Goal: Task Accomplishment & Management: Manage account settings

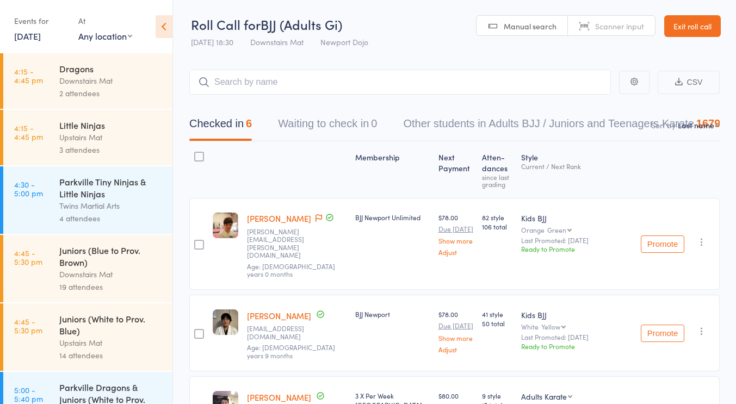
click at [683, 27] on link "Exit roll call" at bounding box center [692, 26] width 57 height 22
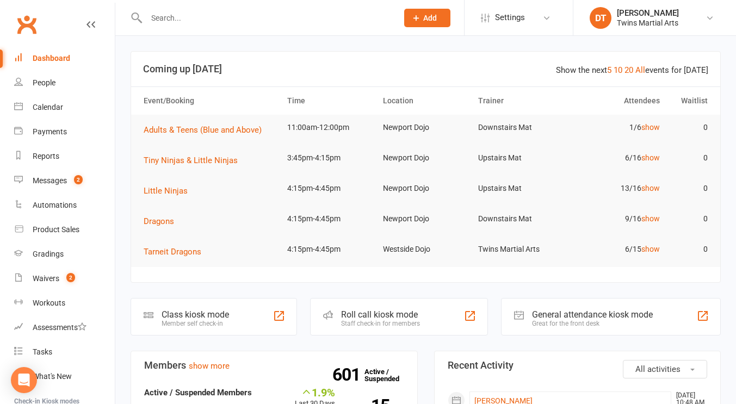
click at [322, 15] on input "text" at bounding box center [266, 17] width 247 height 15
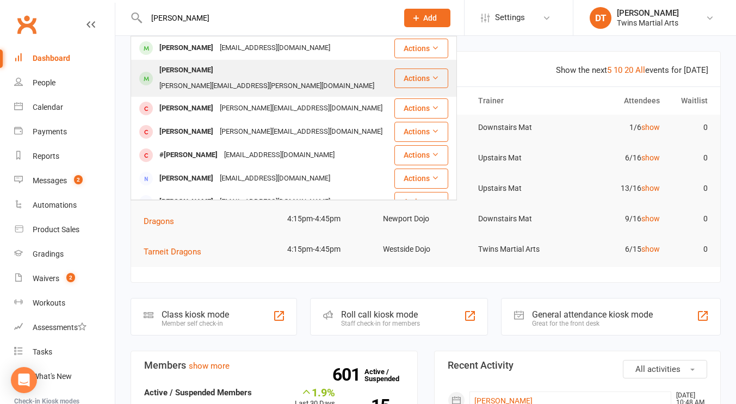
type input "mika mc"
click at [292, 78] on div "Heidi.samantha@hotmail.com" at bounding box center [266, 86] width 221 height 16
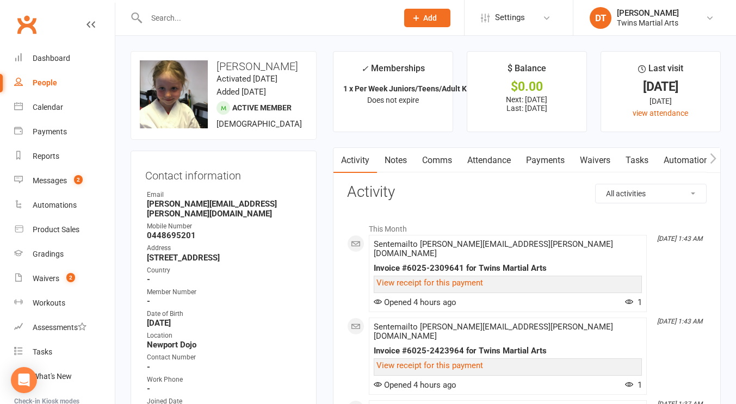
click at [558, 163] on link "Payments" at bounding box center [545, 160] width 54 height 25
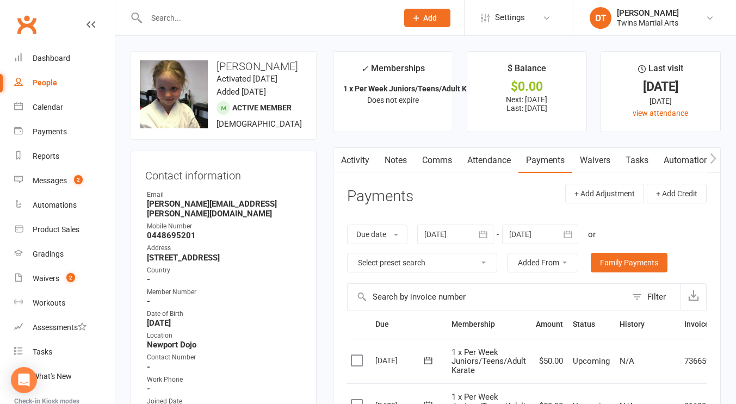
click at [353, 149] on link "Activity" at bounding box center [354, 160] width 43 height 25
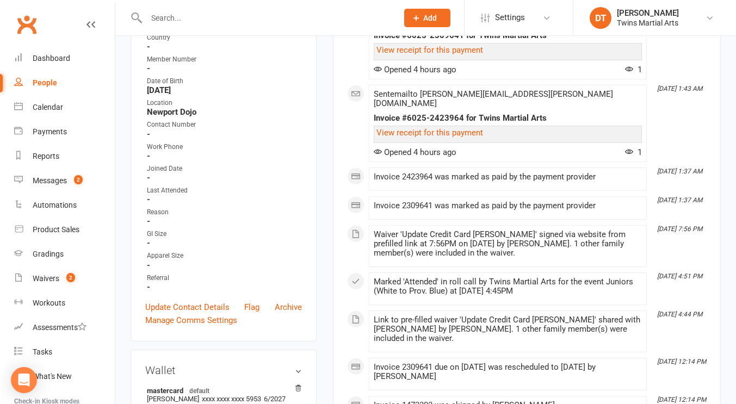
scroll to position [121, 0]
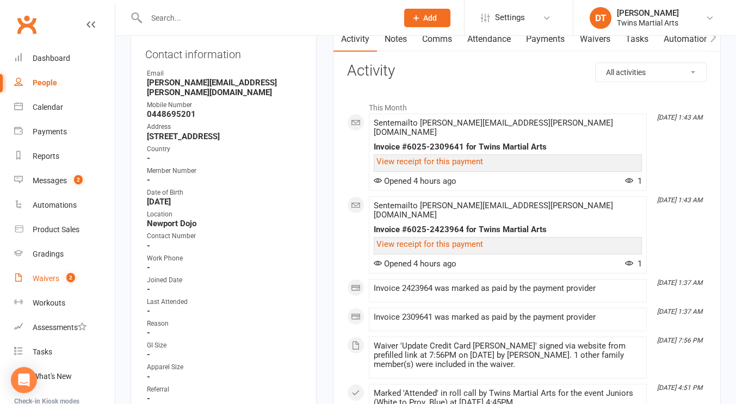
click at [54, 288] on link "Waivers 2" at bounding box center [64, 278] width 101 height 24
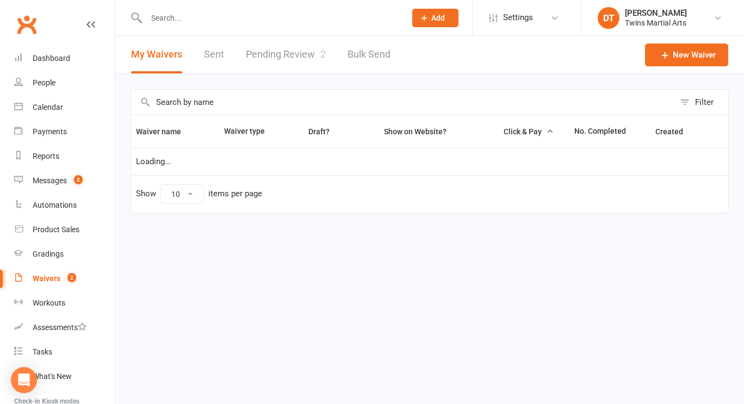
click at [302, 66] on link "Pending Review 2" at bounding box center [286, 55] width 80 height 38
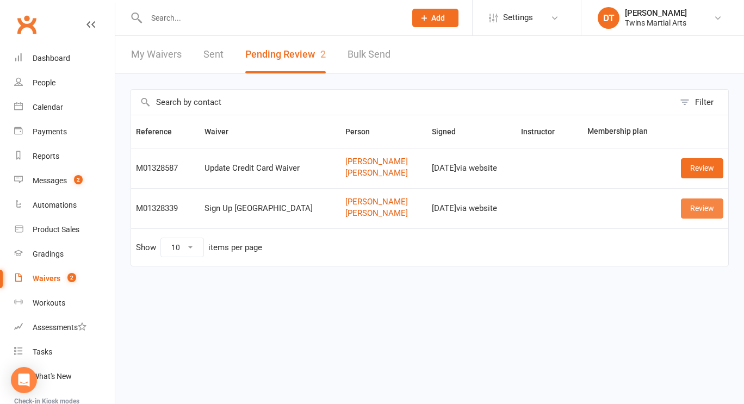
click at [704, 201] on link "Review" at bounding box center [702, 208] width 42 height 20
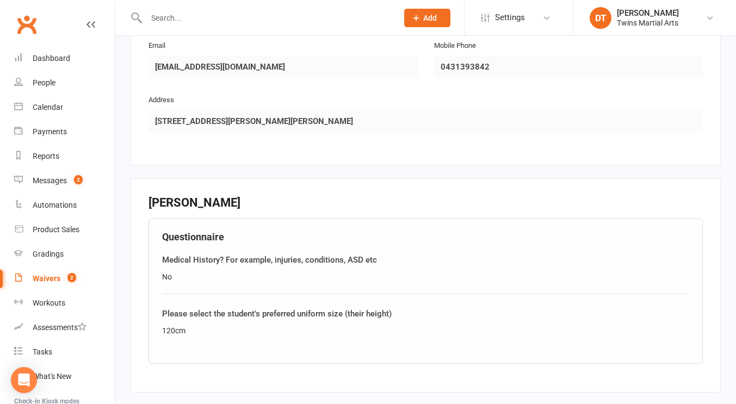
scroll to position [1013, 0]
click at [59, 58] on div "Dashboard" at bounding box center [52, 58] width 38 height 9
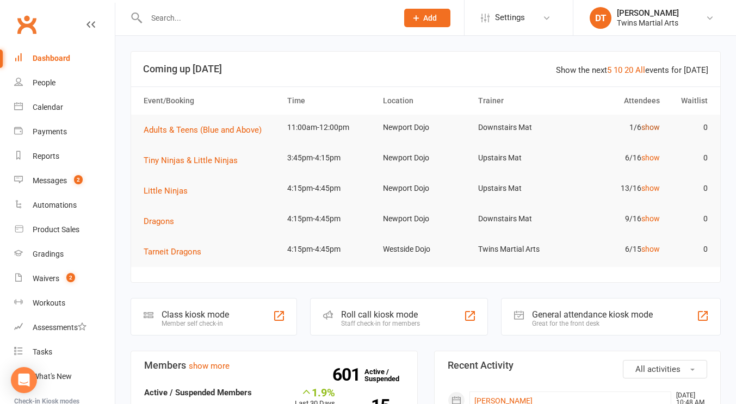
click at [645, 128] on link "show" at bounding box center [650, 127] width 18 height 9
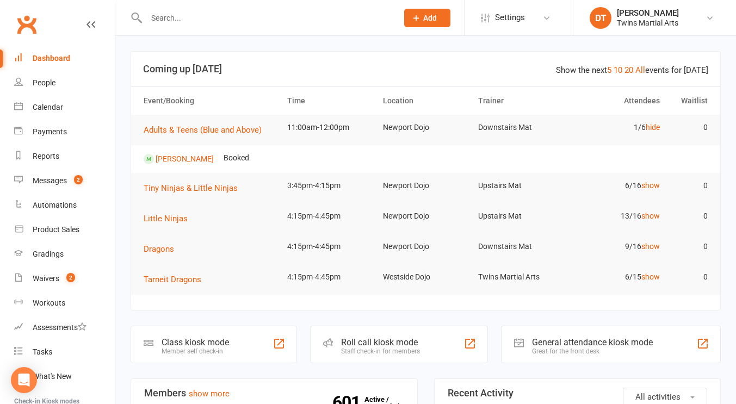
click at [378, 334] on div "Roll call kiosk mode Staff check-in for members" at bounding box center [399, 345] width 178 height 38
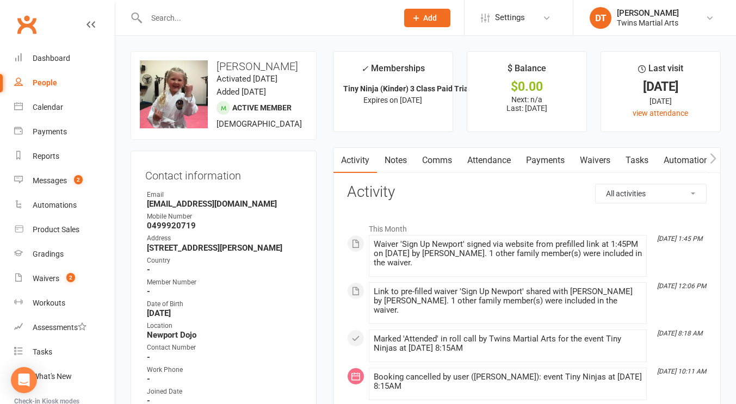
click at [486, 154] on link "Attendance" at bounding box center [488, 160] width 59 height 25
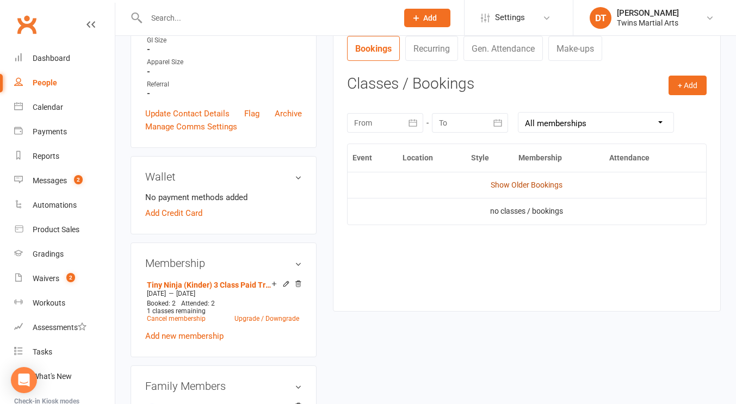
scroll to position [417, 0]
click at [524, 183] on link "Show Older Bookings" at bounding box center [526, 184] width 72 height 9
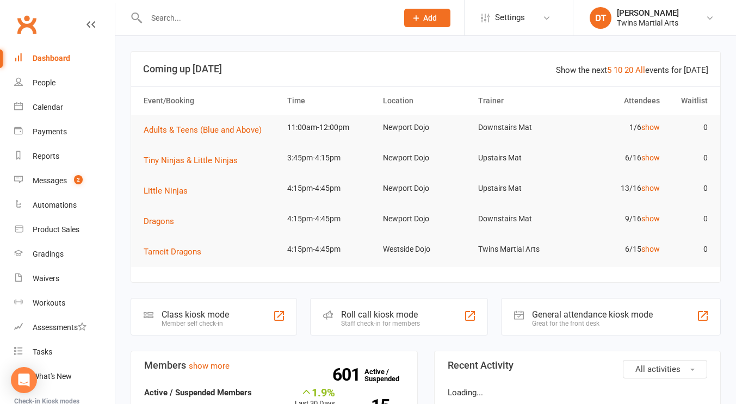
click at [297, 21] on input "text" at bounding box center [266, 17] width 247 height 15
paste input "[PERSON_NAME][EMAIL_ADDRESS][DOMAIN_NAME]"
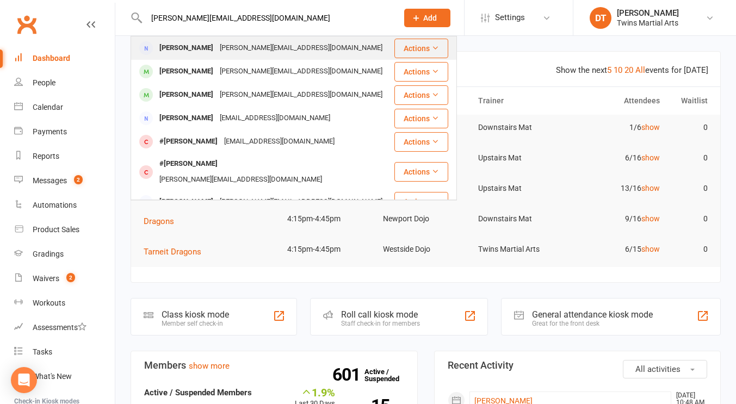
type input "[PERSON_NAME][EMAIL_ADDRESS][DOMAIN_NAME]"
click at [286, 40] on div "[PERSON_NAME] [PERSON_NAME][EMAIL_ADDRESS][DOMAIN_NAME]" at bounding box center [263, 48] width 262 height 22
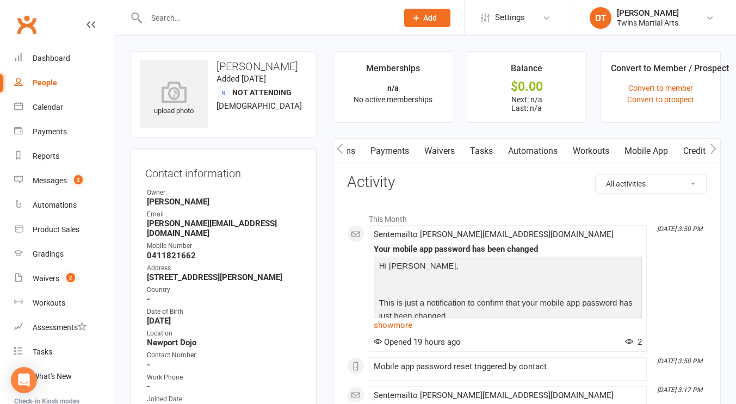
scroll to position [0, 103]
click at [645, 154] on link "Mobile App" at bounding box center [639, 151] width 59 height 25
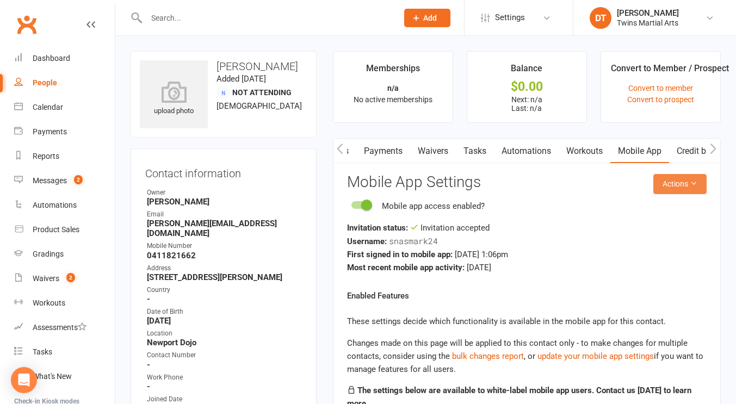
click at [669, 183] on button "Actions" at bounding box center [679, 184] width 53 height 20
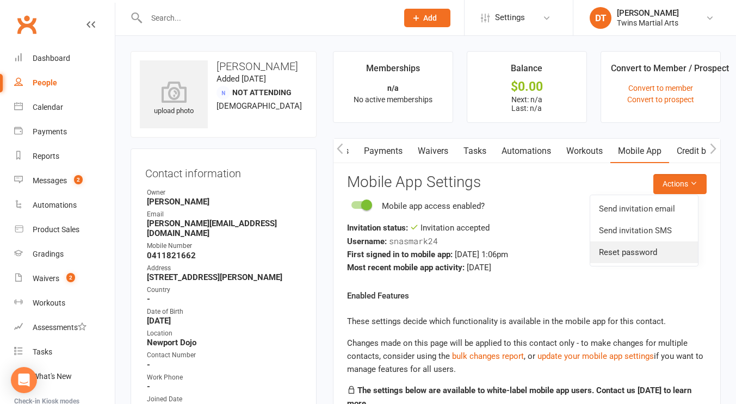
click at [636, 248] on link "Reset password" at bounding box center [644, 252] width 108 height 22
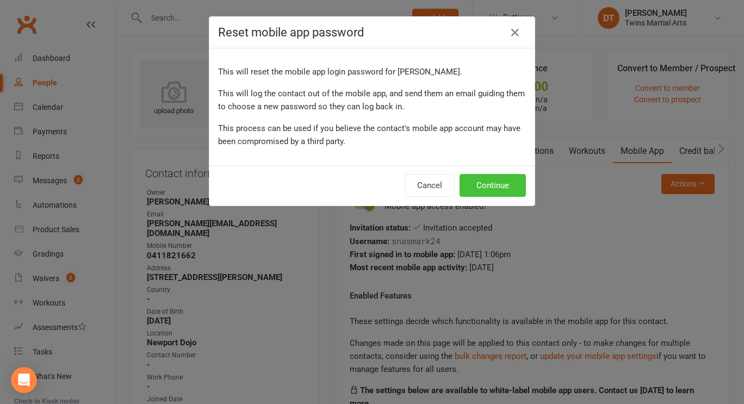
click at [490, 182] on button "Continue" at bounding box center [492, 185] width 66 height 23
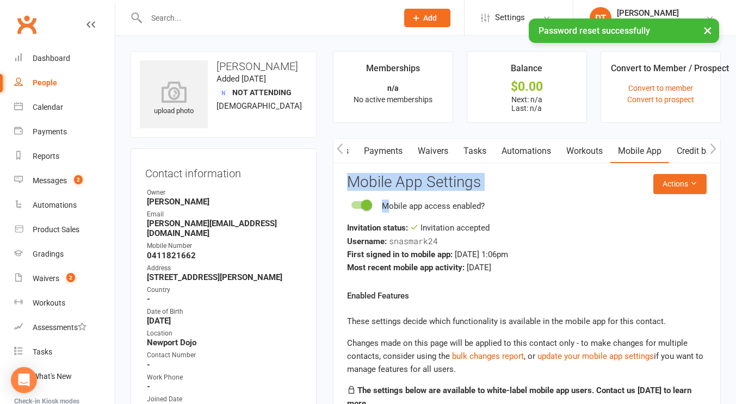
drag, startPoint x: 390, startPoint y: 209, endPoint x: 337, endPoint y: 146, distance: 82.2
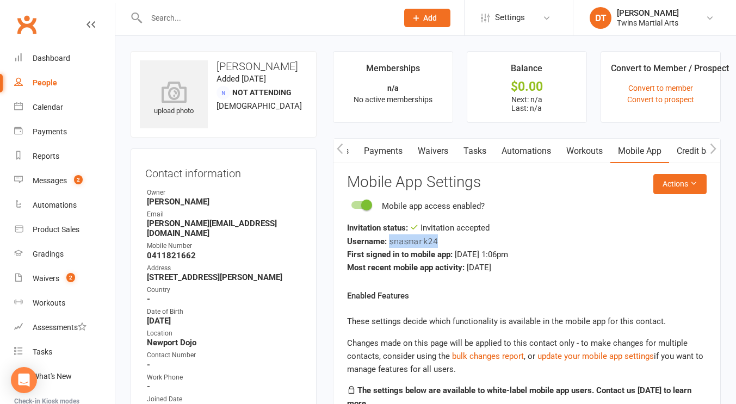
drag, startPoint x: 450, startPoint y: 243, endPoint x: 388, endPoint y: 241, distance: 61.5
click at [388, 241] on div "Username: snasmark24" at bounding box center [526, 241] width 359 height 14
copy span "snasmark24"
